Goal: Information Seeking & Learning: Learn about a topic

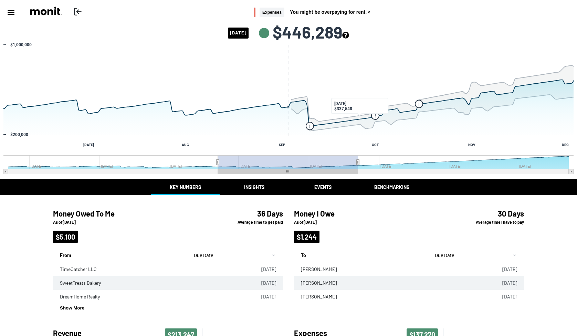
click at [349, 34] on icon "see more about your cashflow projection" at bounding box center [345, 35] width 7 height 7
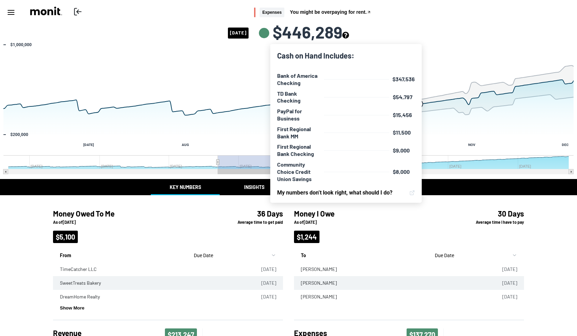
click at [349, 34] on icon "see more about your cashflow projection" at bounding box center [345, 35] width 7 height 7
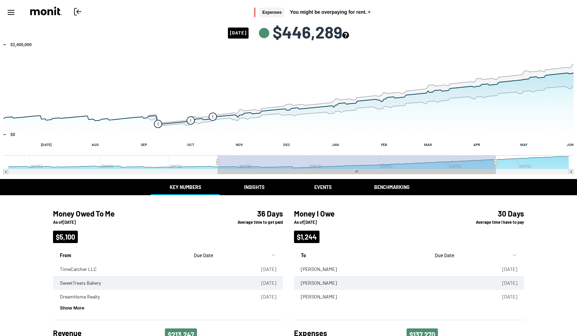
drag, startPoint x: 358, startPoint y: 163, endPoint x: 495, endPoint y: 171, distance: 137.5
click at [495, 171] on icon "Created with Highcharts 10.3.3 ! ! ! [DATE] AUG SEP OCT NOV DEC JAN FEB MAR APR…" at bounding box center [288, 110] width 577 height 138
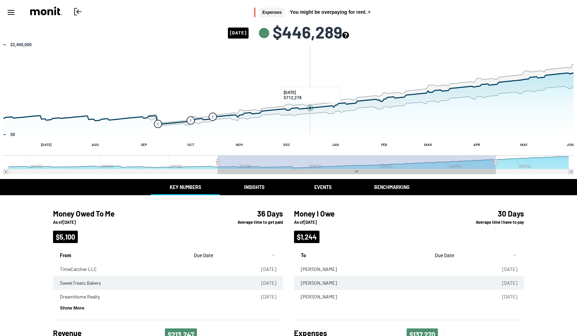
click at [310, 108] on icon "Past/Projected Data, series 1 of 4 with 196 data points. Y axis, values. X axis…" at bounding box center [310, 108] width 3 height 3
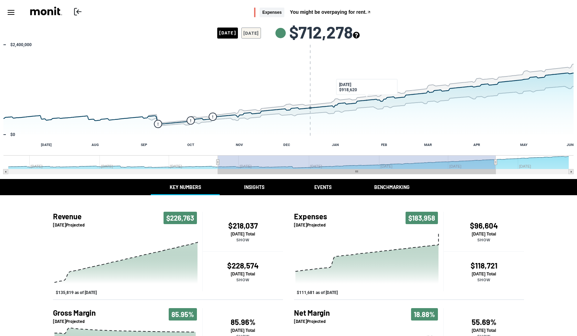
click at [359, 36] on icon "see more about your cashflow projection" at bounding box center [356, 35] width 7 height 7
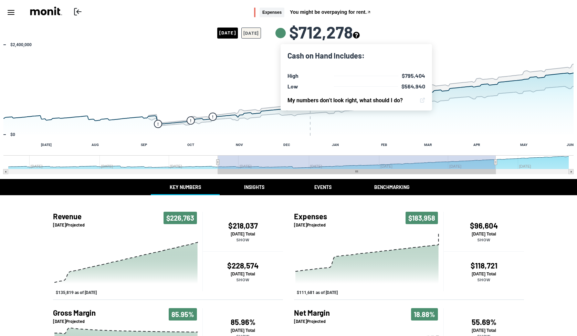
click at [261, 33] on button "[DATE]" at bounding box center [251, 33] width 20 height 11
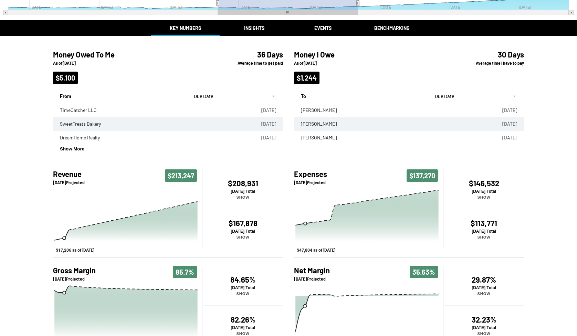
scroll to position [160, 0]
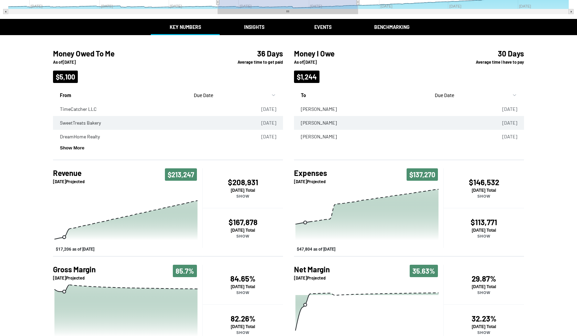
click at [239, 188] on p "[DATE] Total" at bounding box center [243, 190] width 80 height 5
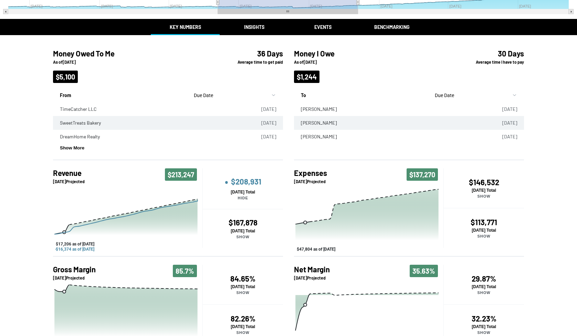
click at [245, 232] on p "[DATE] Total" at bounding box center [243, 230] width 80 height 5
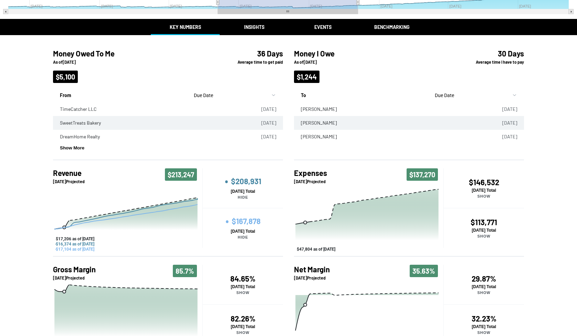
click at [251, 28] on div "Return to Online Banking Expenses You might be overpaying for rent. [DATE] $446…" at bounding box center [288, 96] width 577 height 513
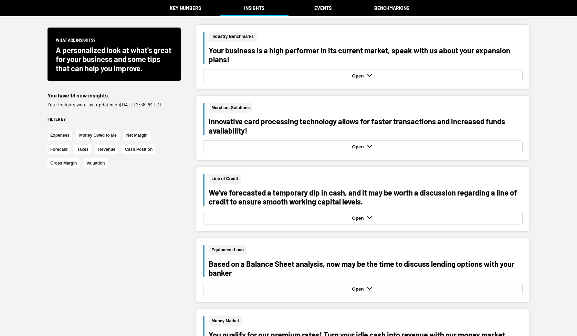
scroll to position [1067, 0]
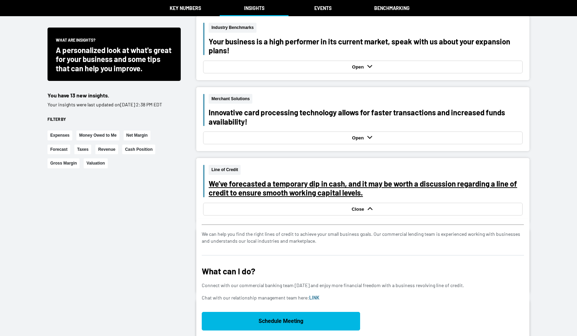
click at [368, 182] on div "We’ve forecasted a temporary dip in cash, and it may be worth a discussion rega…" at bounding box center [365, 188] width 314 height 18
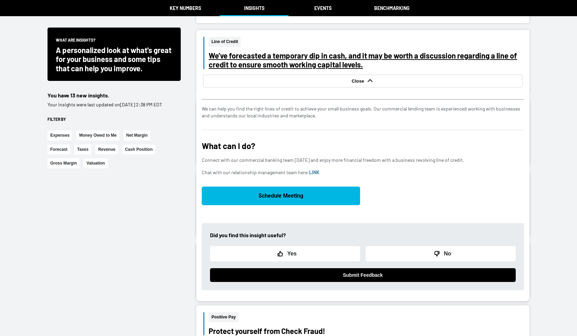
scroll to position [1195, 0]
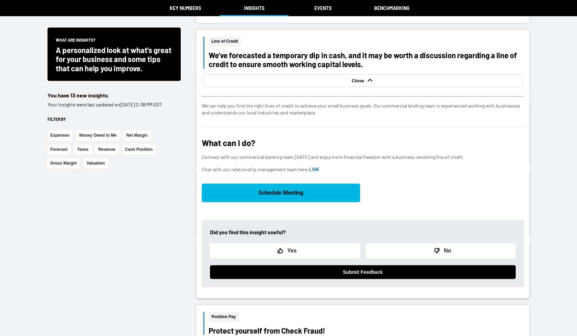
click at [383, 80] on div "Close" at bounding box center [363, 80] width 316 height 9
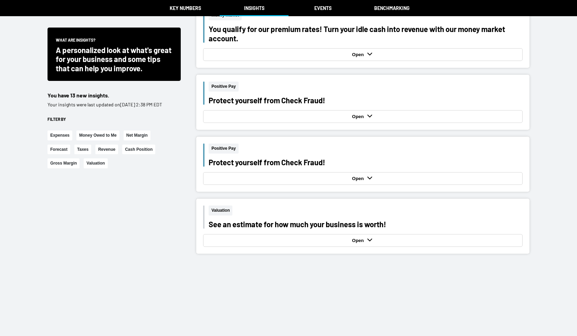
scroll to position [1370, 0]
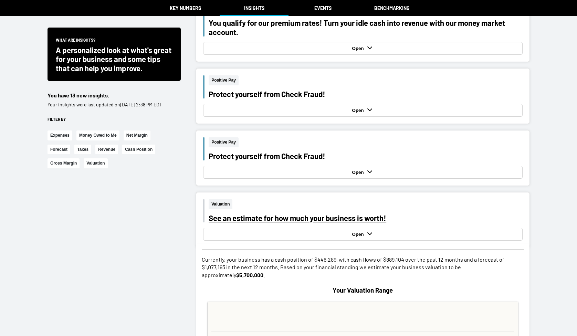
click at [365, 214] on div "See an estimate for how much your business is worth!" at bounding box center [365, 217] width 314 height 9
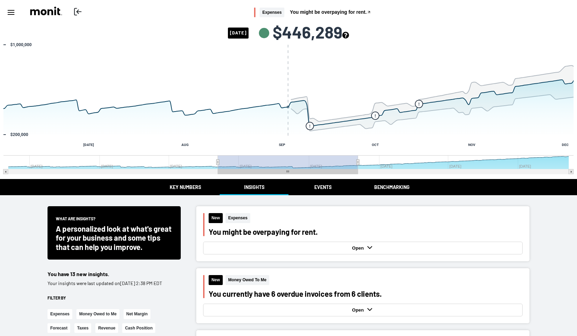
click at [399, 190] on button "Benchmarking" at bounding box center [391, 187] width 69 height 16
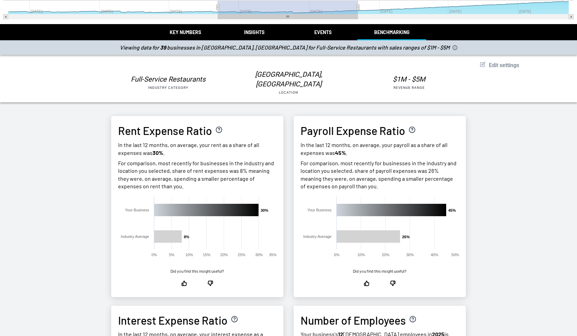
scroll to position [158, 0]
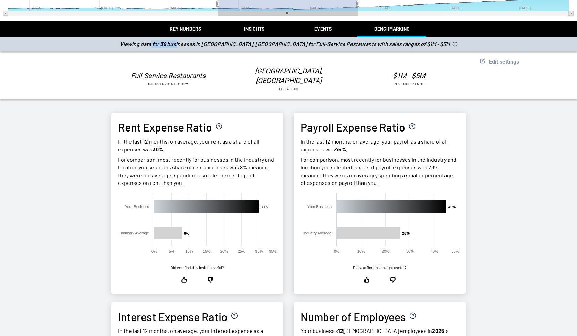
drag, startPoint x: 218, startPoint y: 42, endPoint x: 192, endPoint y: 43, distance: 25.8
click at [192, 43] on div "Viewing data for 39 businesses in [GEOGRAPHIC_DATA], [GEOGRAPHIC_DATA] for Full…" at bounding box center [288, 44] width 577 height 14
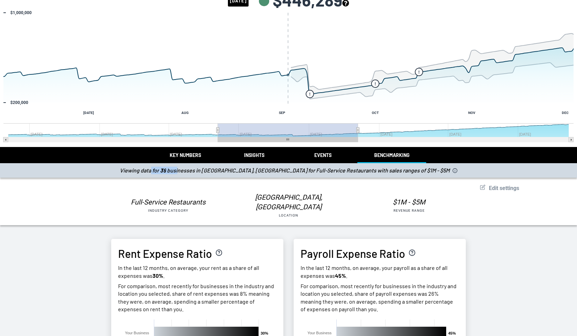
scroll to position [0, 0]
